Goal: Task Accomplishment & Management: Use online tool/utility

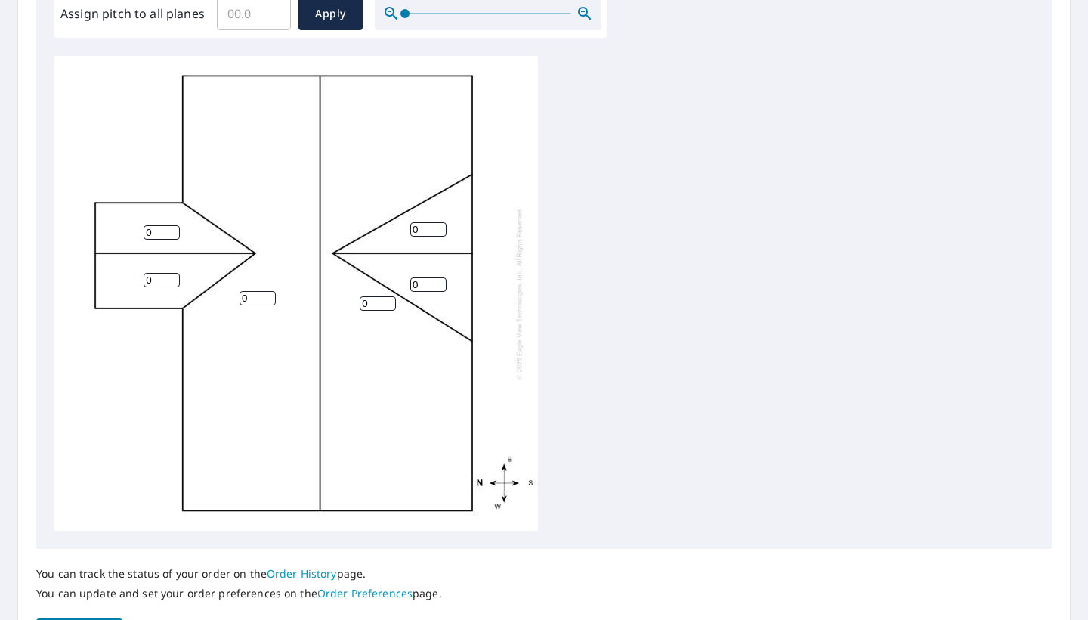
scroll to position [469, 0]
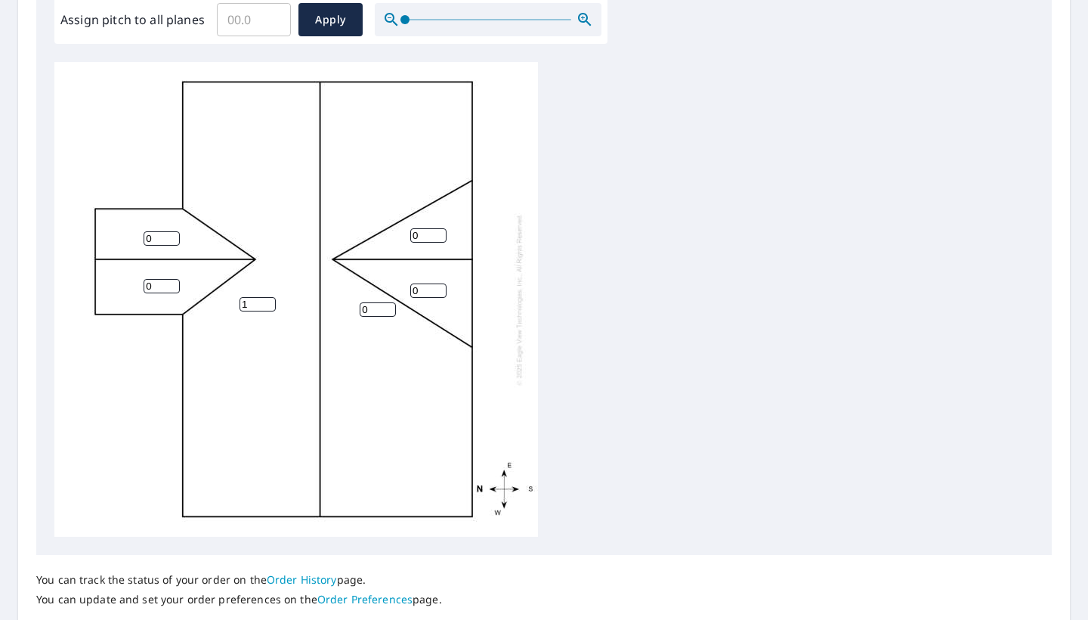
click at [270, 303] on input "1" at bounding box center [258, 304] width 36 height 14
click at [270, 303] on input "2" at bounding box center [258, 304] width 36 height 14
click at [270, 303] on input "3" at bounding box center [258, 304] width 36 height 14
type input "4"
click at [270, 303] on input "4" at bounding box center [258, 304] width 36 height 14
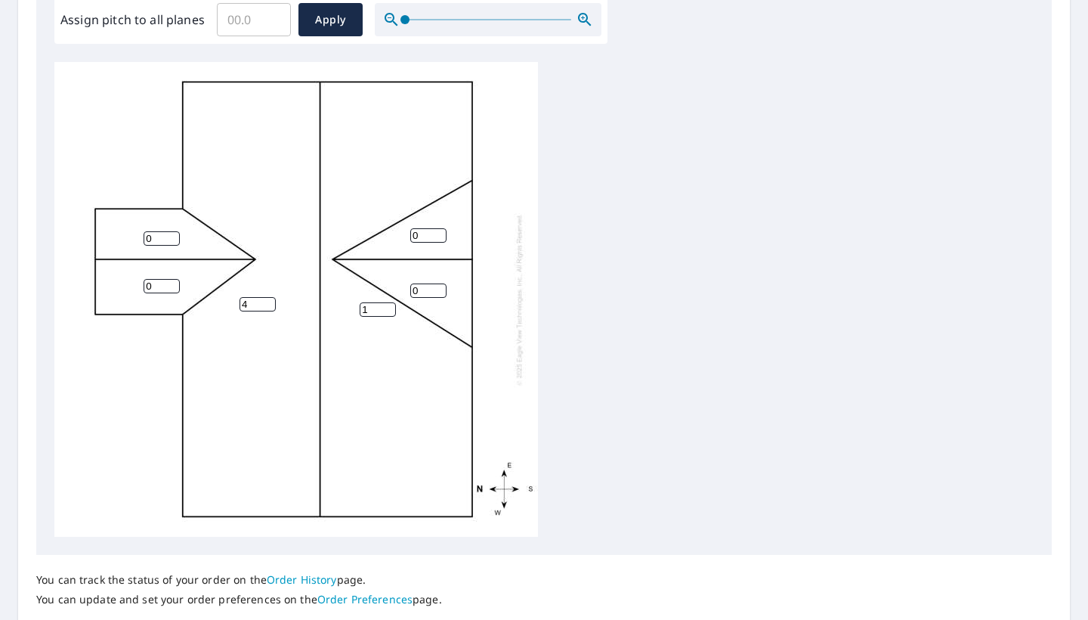
click at [391, 307] on input "1" at bounding box center [378, 309] width 36 height 14
click at [391, 307] on input "2" at bounding box center [378, 309] width 36 height 14
click at [391, 307] on input "3" at bounding box center [378, 309] width 36 height 14
type input "4"
click at [391, 307] on input "4" at bounding box center [378, 309] width 36 height 14
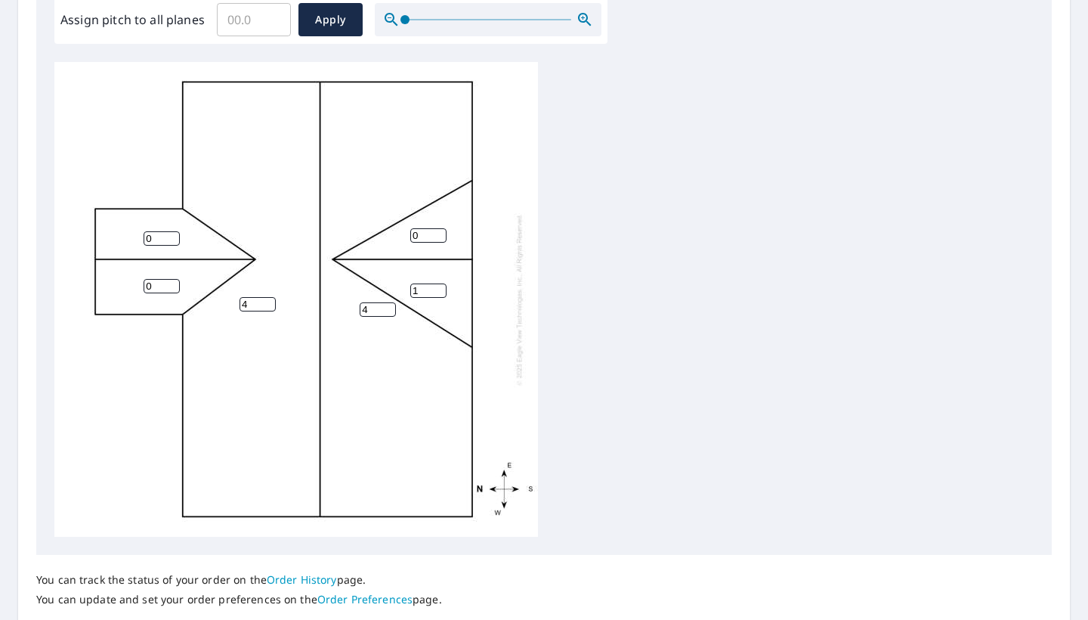
click at [443, 291] on input "1" at bounding box center [428, 290] width 36 height 14
click at [443, 291] on input "2" at bounding box center [428, 290] width 36 height 14
click at [443, 291] on input "3" at bounding box center [428, 290] width 36 height 14
click at [443, 291] on input "4" at bounding box center [428, 290] width 36 height 14
type input "5"
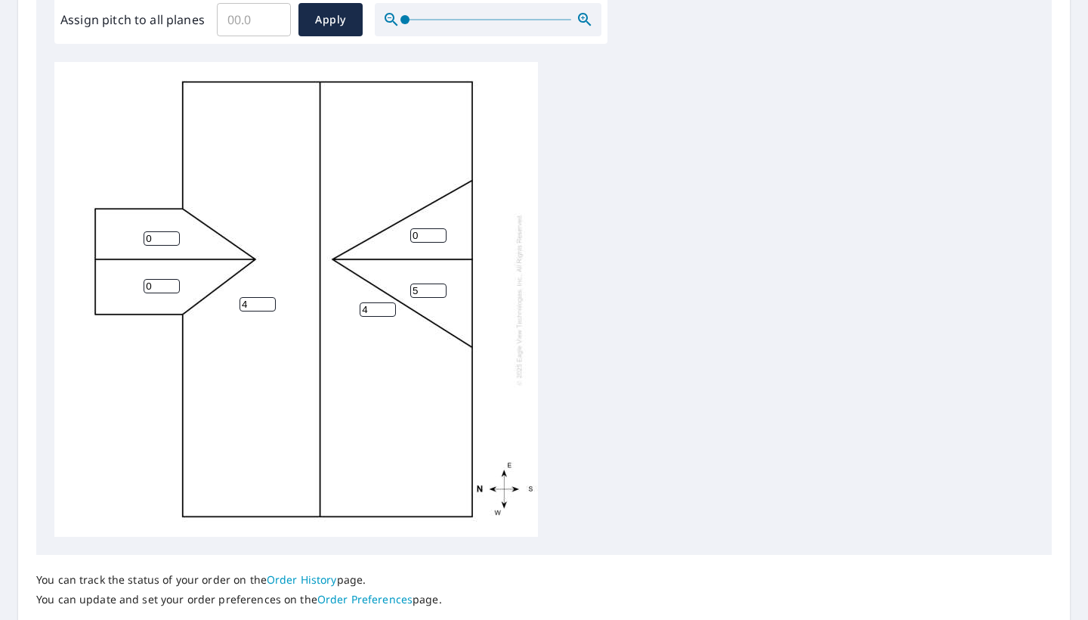
click at [443, 291] on input "5" at bounding box center [428, 290] width 36 height 14
click at [441, 233] on input "1" at bounding box center [428, 235] width 36 height 14
click at [441, 233] on input "2" at bounding box center [428, 235] width 36 height 14
click at [441, 233] on input "3" at bounding box center [428, 235] width 36 height 14
click at [441, 233] on input "4" at bounding box center [428, 235] width 36 height 14
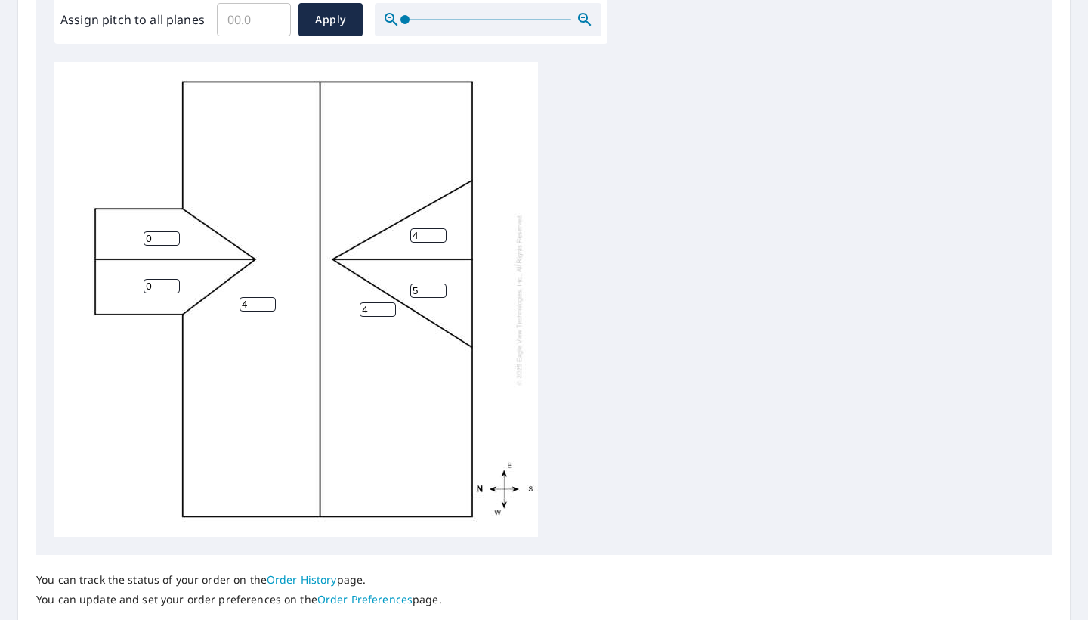
type input "5"
click at [441, 233] on input "5" at bounding box center [428, 235] width 36 height 14
click at [172, 237] on input "1" at bounding box center [162, 238] width 36 height 14
click at [172, 237] on input "2" at bounding box center [162, 238] width 36 height 14
click at [172, 237] on input "3" at bounding box center [162, 238] width 36 height 14
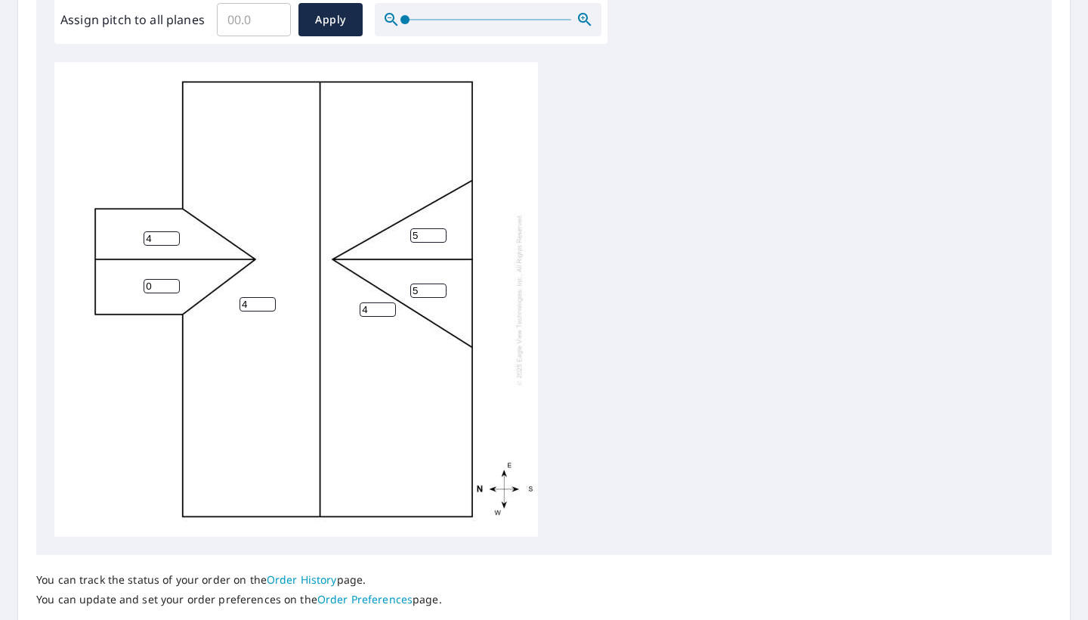
click at [172, 237] on input "4" at bounding box center [162, 238] width 36 height 14
type input "5"
click at [172, 237] on input "5" at bounding box center [162, 238] width 36 height 14
click at [177, 280] on input "1" at bounding box center [162, 286] width 36 height 14
click at [177, 280] on input "2" at bounding box center [162, 286] width 36 height 14
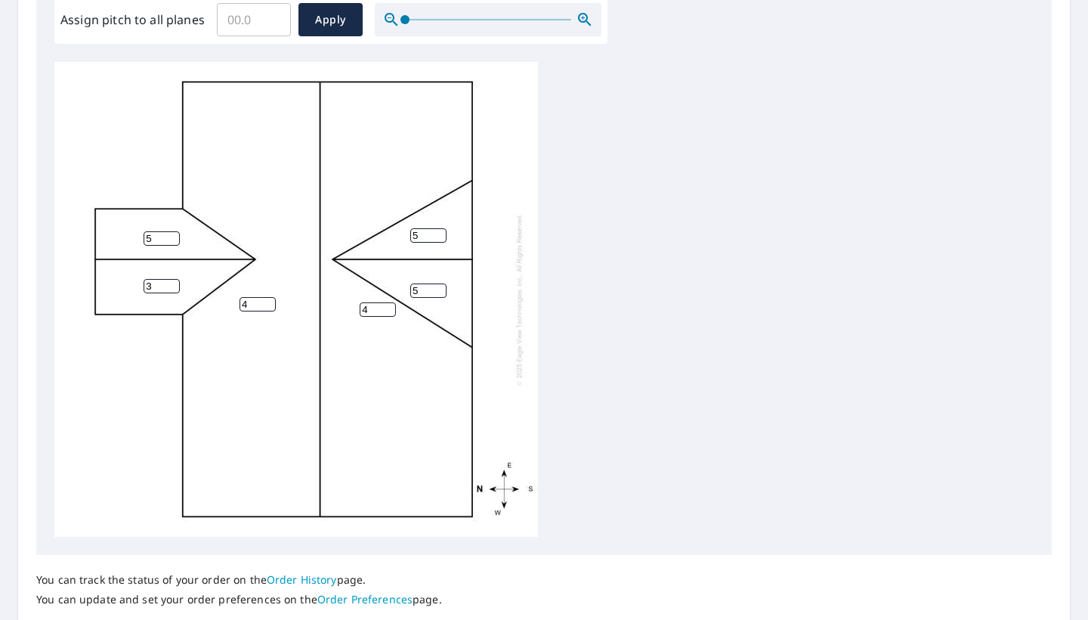
click at [177, 280] on input "3" at bounding box center [162, 286] width 36 height 14
click at [177, 280] on input "4" at bounding box center [162, 286] width 36 height 14
type input "5"
click at [177, 280] on input "5" at bounding box center [162, 286] width 36 height 14
type input "5"
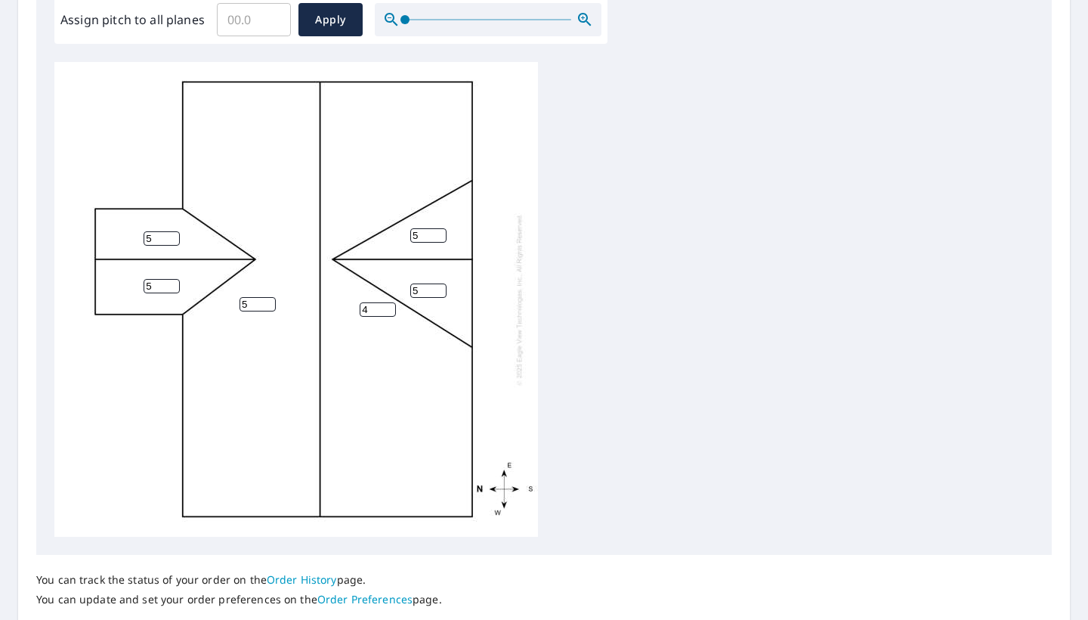
click at [271, 302] on input "5" at bounding box center [258, 304] width 36 height 14
type input "5"
click at [388, 308] on input "5" at bounding box center [378, 309] width 36 height 14
click at [574, 333] on div "5 5 5 5 5 5" at bounding box center [543, 299] width 979 height 475
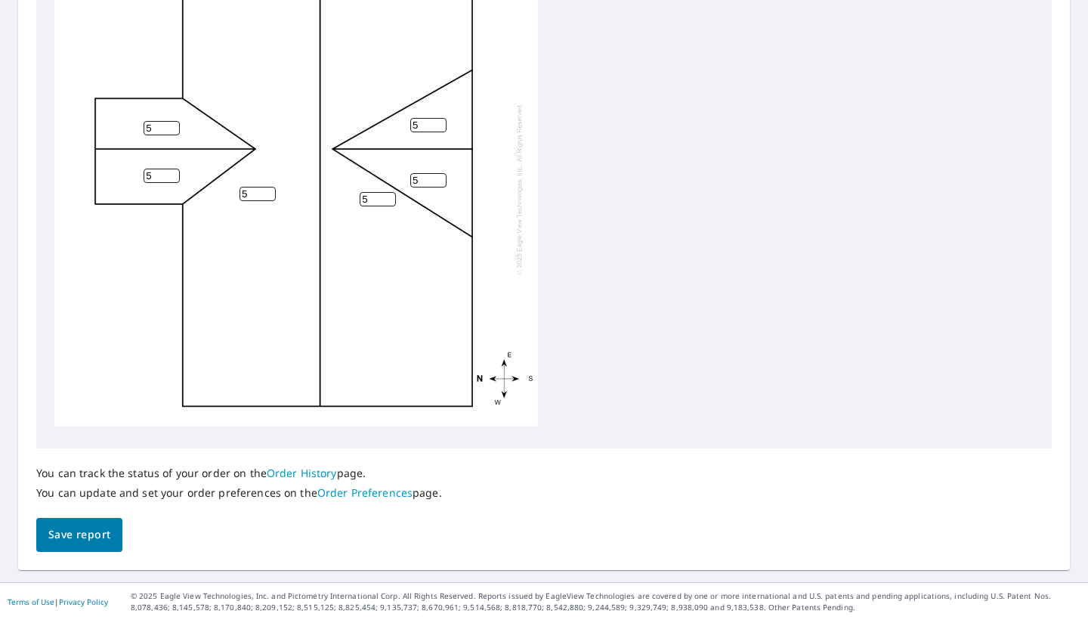
scroll to position [3, 0]
click at [78, 541] on span "Save report" at bounding box center [79, 534] width 62 height 19
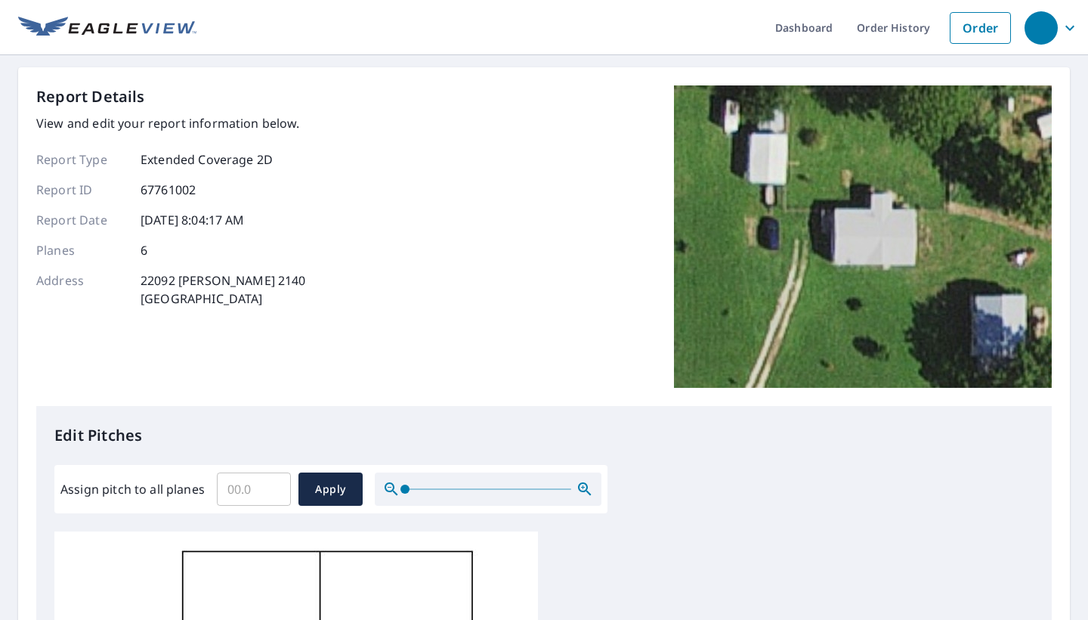
scroll to position [0, 0]
